Goal: Transaction & Acquisition: Purchase product/service

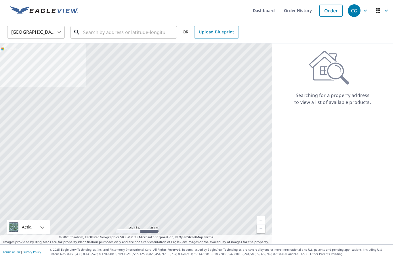
click at [145, 32] on input "text" at bounding box center [124, 32] width 82 height 16
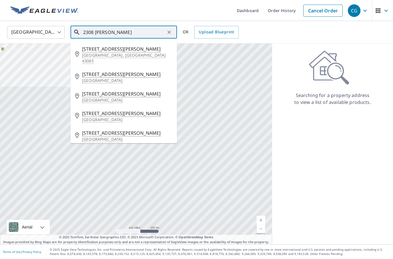
click at [135, 55] on p "[GEOGRAPHIC_DATA], [GEOGRAPHIC_DATA] 43085" at bounding box center [127, 58] width 90 height 12
type input "[STREET_ADDRESS][PERSON_NAME][PERSON_NAME]"
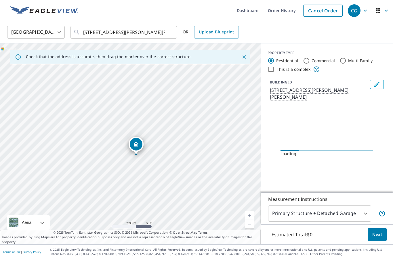
click at [248, 220] on link "Current Level 17, Zoom In" at bounding box center [249, 215] width 9 height 9
click at [250, 220] on link "Current Level 18, Zoom In" at bounding box center [249, 215] width 9 height 9
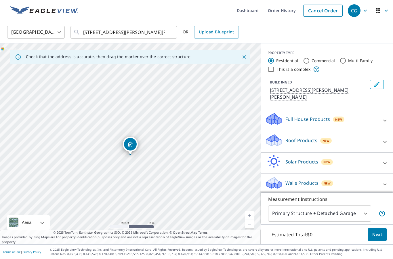
click at [250, 220] on link "Current Level 19, Zoom In" at bounding box center [249, 215] width 9 height 9
click at [250, 220] on link "Current Level 20, Zoom In Disabled" at bounding box center [249, 215] width 9 height 9
click at [372, 113] on div "Full House Products New" at bounding box center [321, 120] width 113 height 16
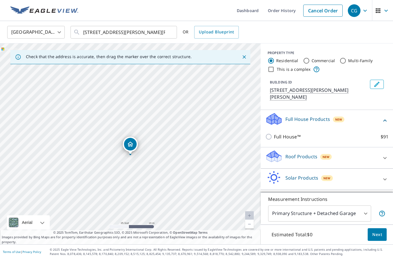
click at [342, 116] on div "New" at bounding box center [339, 119] width 12 height 6
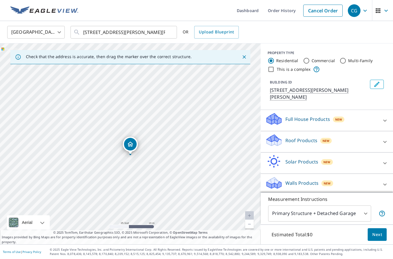
click at [322, 138] on span "New" at bounding box center [325, 140] width 7 height 5
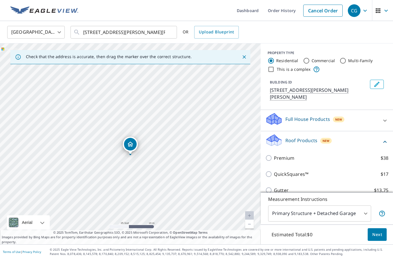
click at [272, 154] on input "Premium $38" at bounding box center [269, 157] width 9 height 7
checkbox input "true"
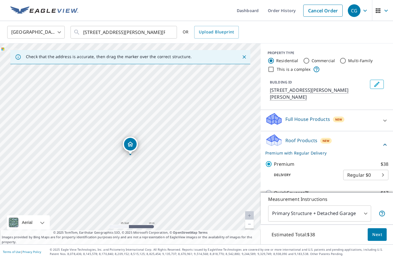
click at [381, 241] on button "Next" at bounding box center [376, 234] width 19 height 13
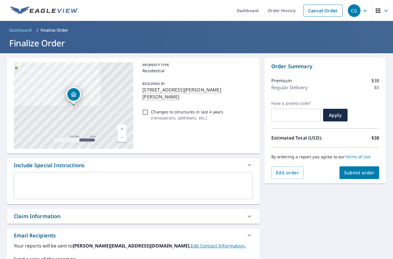
click at [370, 174] on span "Submit order" at bounding box center [359, 172] width 31 height 6
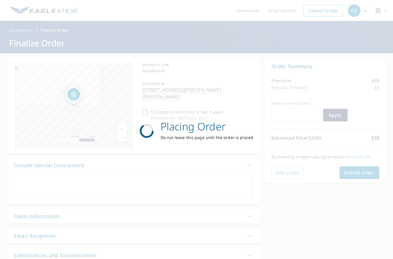
checkbox input "true"
